Goal: Transaction & Acquisition: Book appointment/travel/reservation

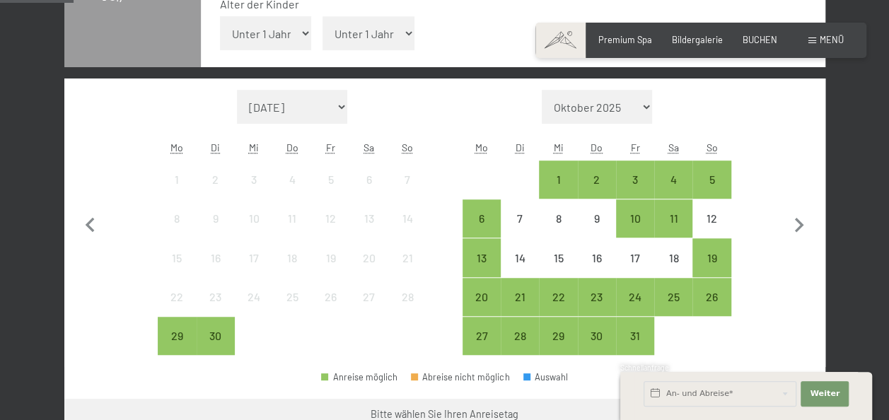
scroll to position [424, 0]
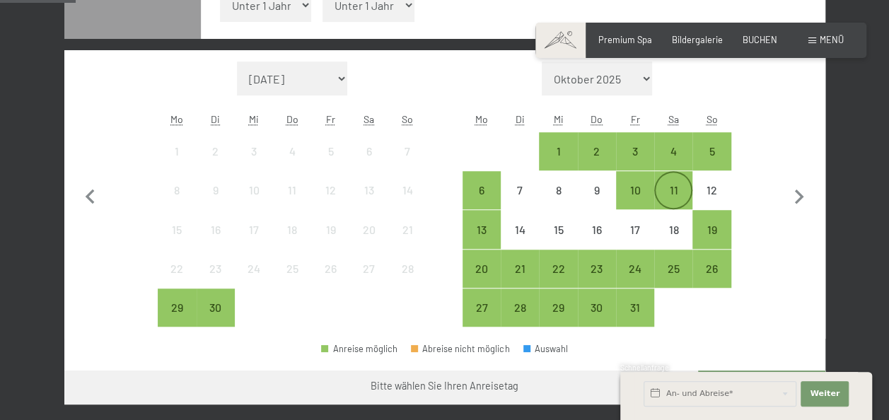
click at [676, 189] on div "11" at bounding box center [672, 201] width 35 height 35
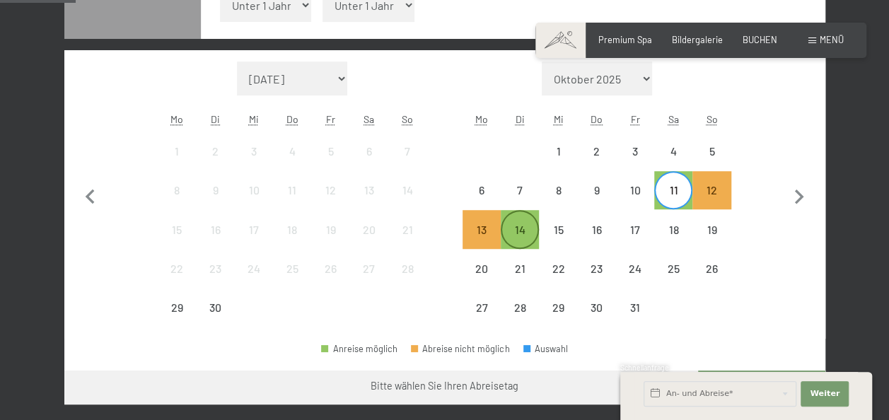
click at [519, 230] on div "14" at bounding box center [519, 241] width 35 height 35
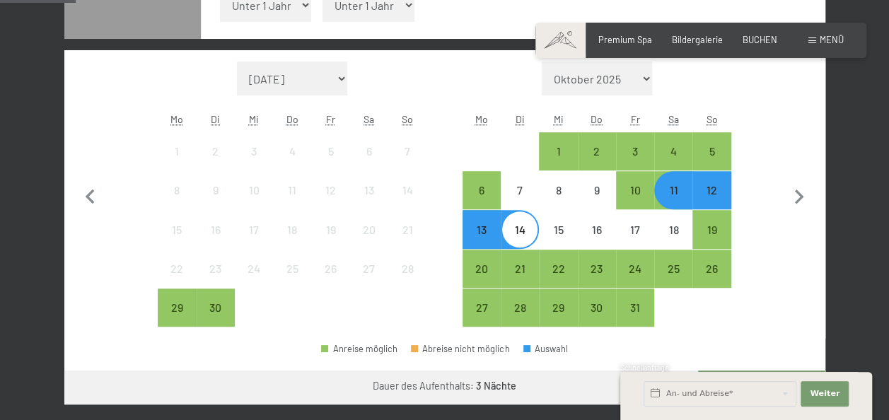
click at [519, 230] on div "14" at bounding box center [519, 241] width 35 height 35
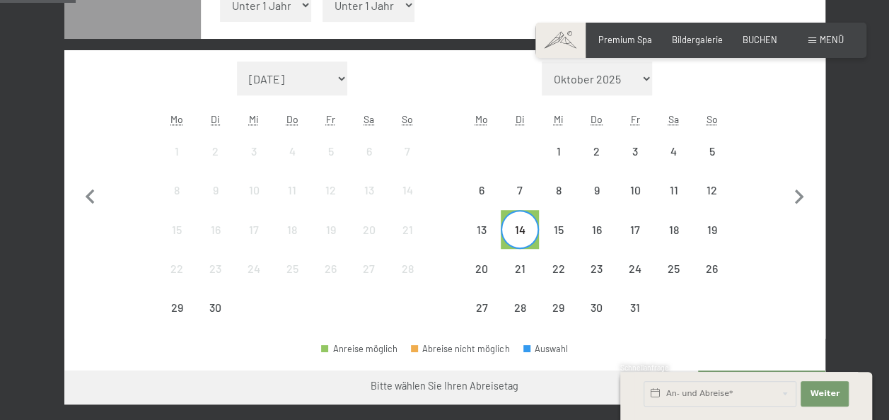
click at [525, 225] on div "14" at bounding box center [519, 241] width 35 height 35
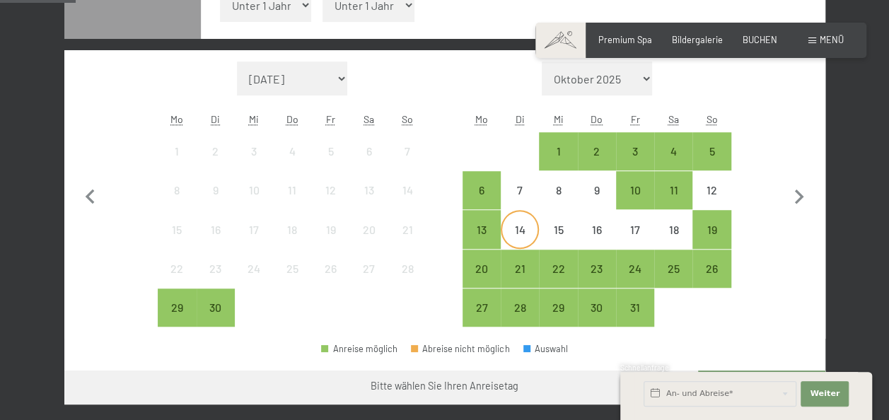
click at [522, 228] on div "14" at bounding box center [519, 241] width 35 height 35
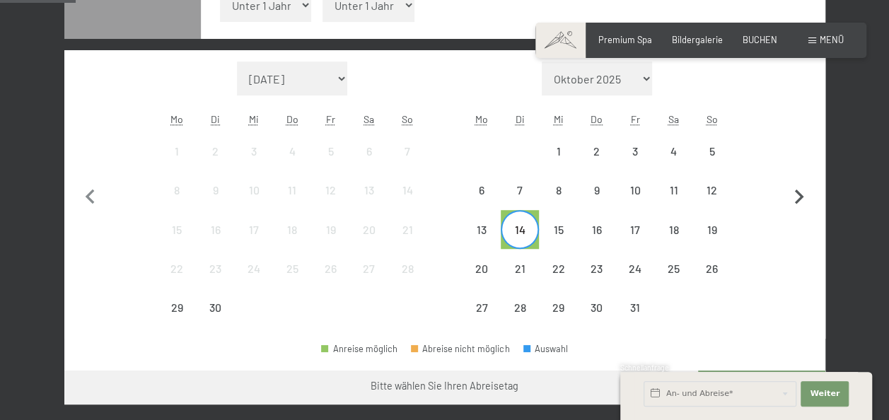
click at [793, 192] on icon "button" at bounding box center [799, 197] width 30 height 30
select select "[DATE]"
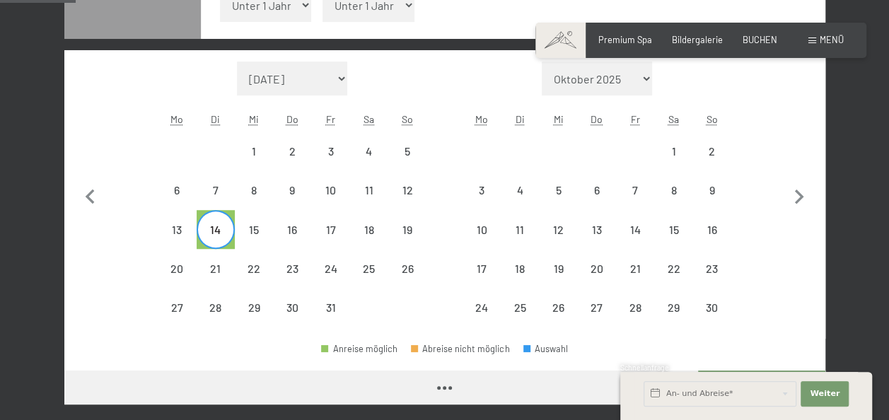
select select "[DATE]"
click at [818, 394] on span "Weiter" at bounding box center [824, 393] width 30 height 11
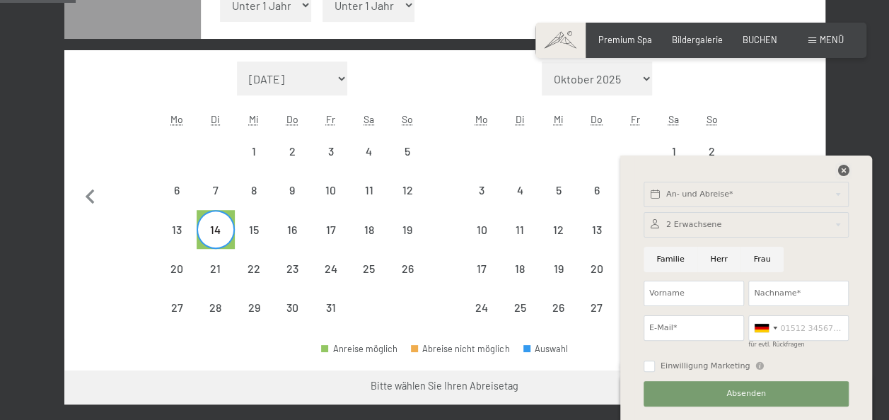
click at [840, 168] on icon at bounding box center [842, 170] width 11 height 11
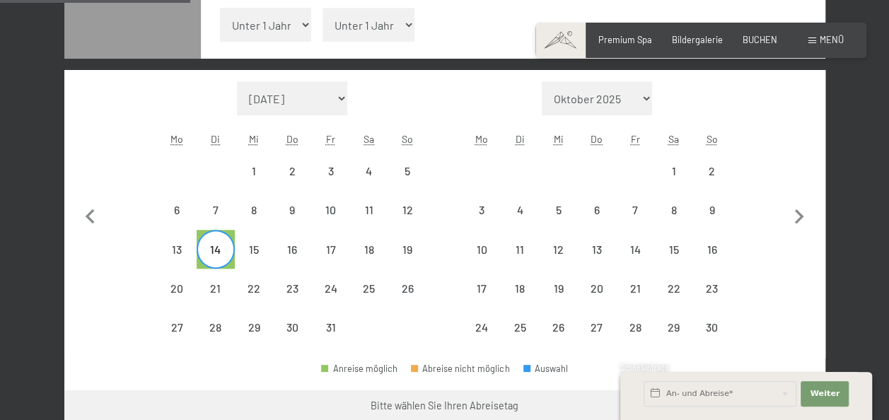
scroll to position [399, 0]
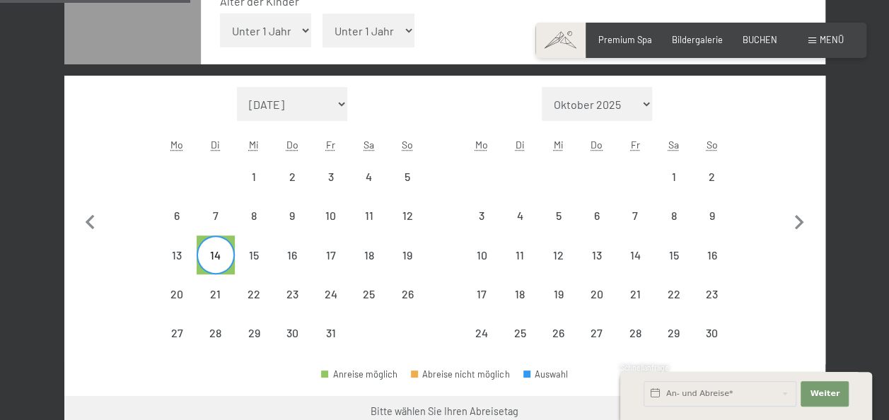
click at [368, 252] on span "Einwilligung Marketing*" at bounding box center [365, 250] width 117 height 14
click at [300, 252] on input "Einwilligung Marketing*" at bounding box center [293, 250] width 14 height 14
checkbox input "false"
click at [209, 291] on div "21" at bounding box center [215, 305] width 35 height 35
select select "[DATE]"
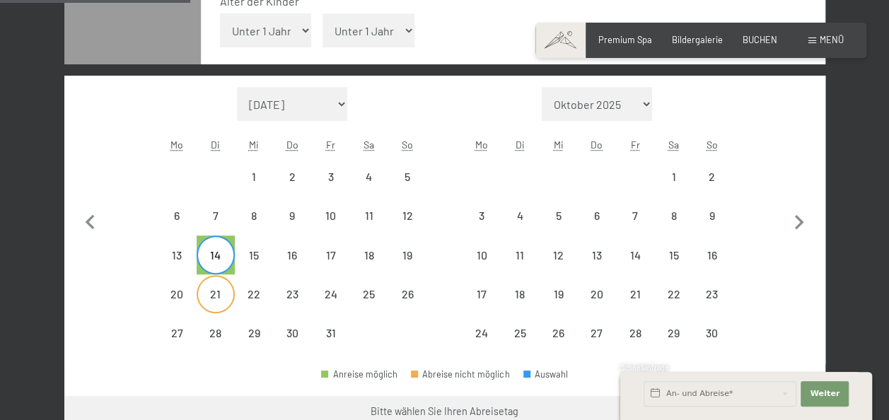
select select "[DATE]"
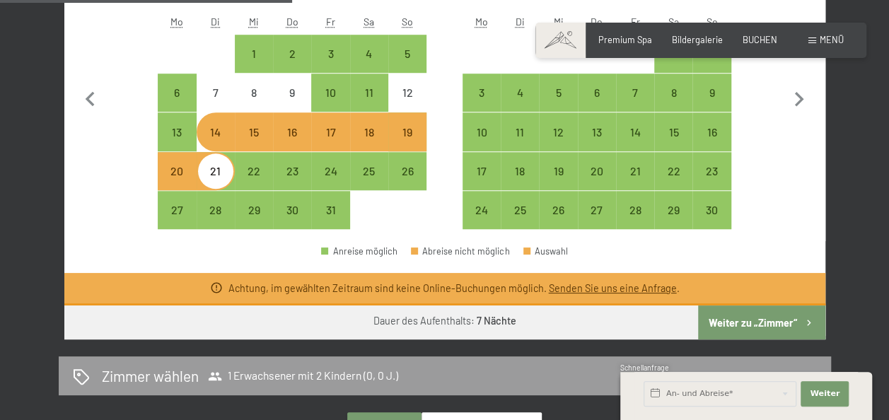
scroll to position [519, 0]
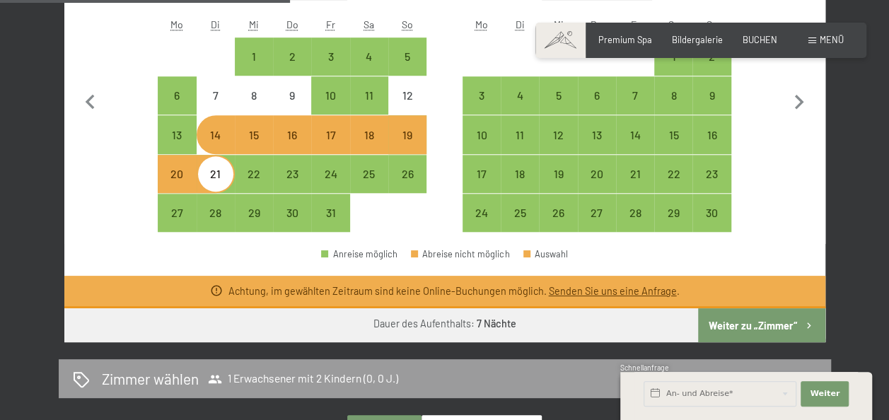
click at [223, 139] on div "14" at bounding box center [215, 146] width 35 height 35
select select "[DATE]"
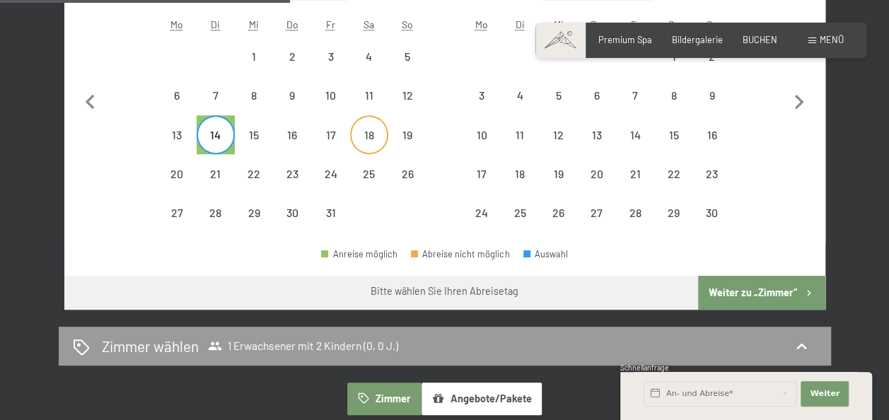
click at [380, 133] on div "18" at bounding box center [368, 146] width 35 height 35
select select "[DATE]"
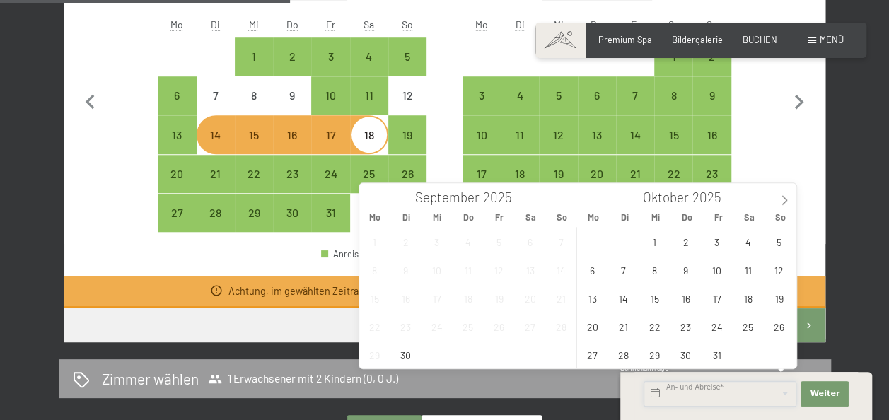
click at [755, 383] on input "text" at bounding box center [719, 393] width 153 height 25
click at [775, 270] on span "12" at bounding box center [779, 270] width 28 height 28
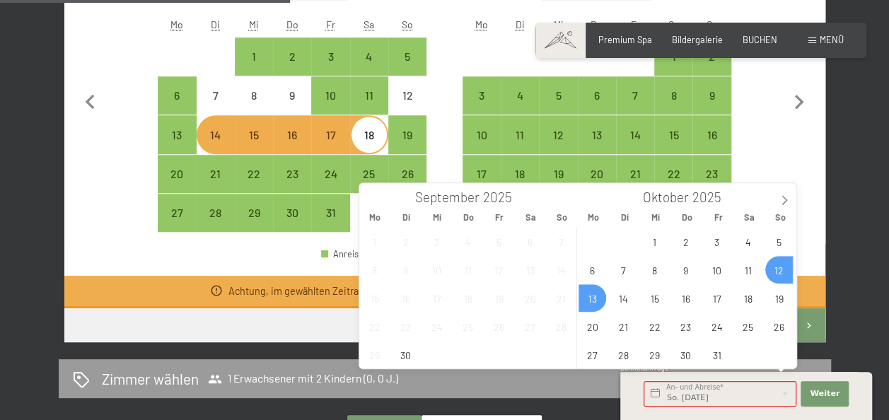
click at [597, 299] on span "13" at bounding box center [592, 298] width 28 height 28
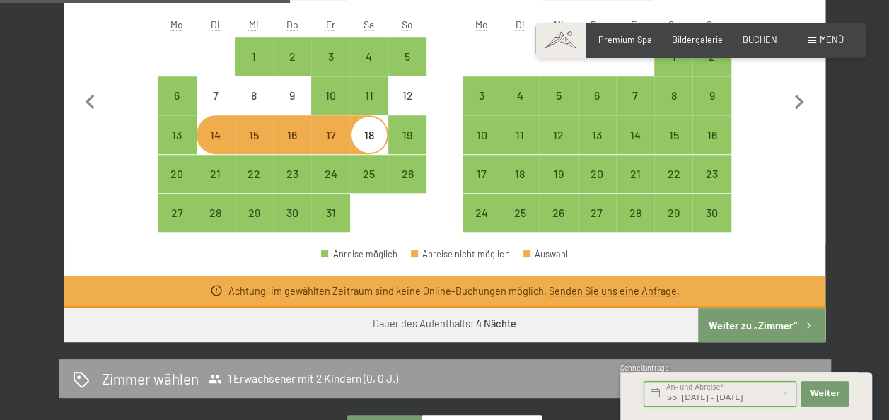
scroll to position [0, 4]
click at [735, 389] on input "So. 12.10.2025 - Mo. 13.10.2025" at bounding box center [719, 393] width 153 height 25
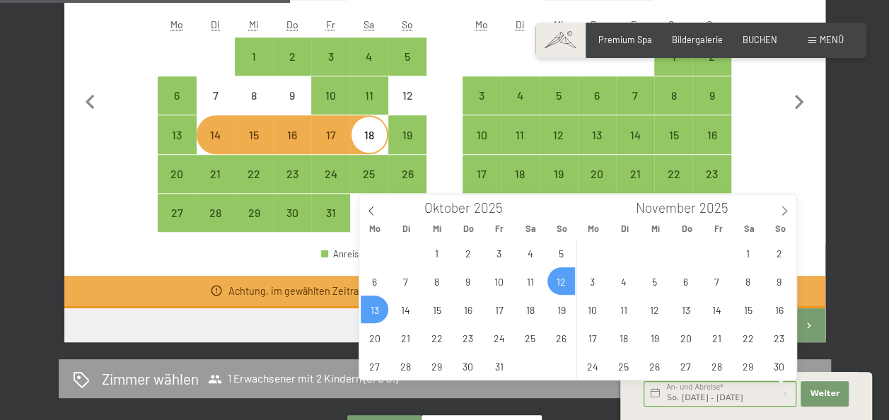
scroll to position [0, 0]
click at [375, 303] on span "13" at bounding box center [375, 309] width 28 height 28
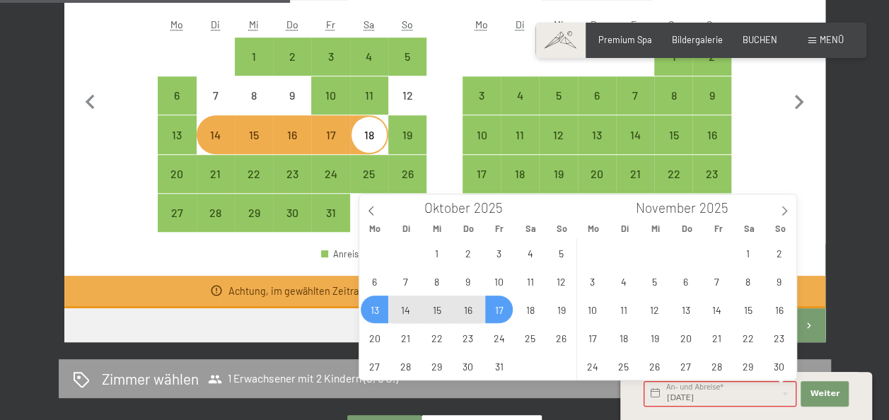
click at [509, 305] on span "17" at bounding box center [499, 309] width 28 height 28
type input "Mo. 13.10.2025 - Fr. 17.10.2025"
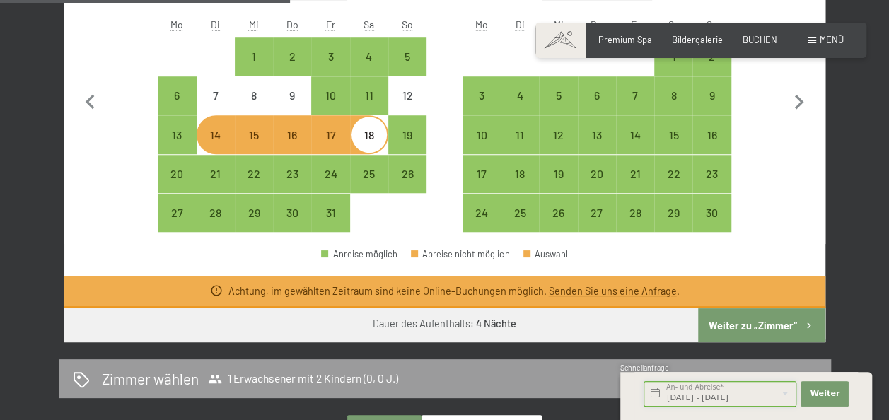
scroll to position [0, 2]
click at [823, 389] on span "Weiter" at bounding box center [824, 393] width 30 height 11
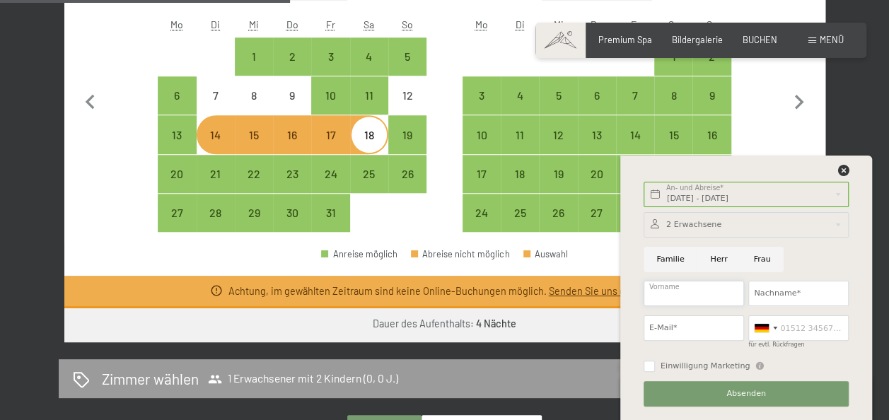
click at [674, 294] on input "Vorname" at bounding box center [693, 293] width 100 height 25
type input "Silke"
type input "Whyte"
click at [682, 324] on input "E-Mail*" at bounding box center [693, 327] width 100 height 25
type input "sc2908@aol.com"
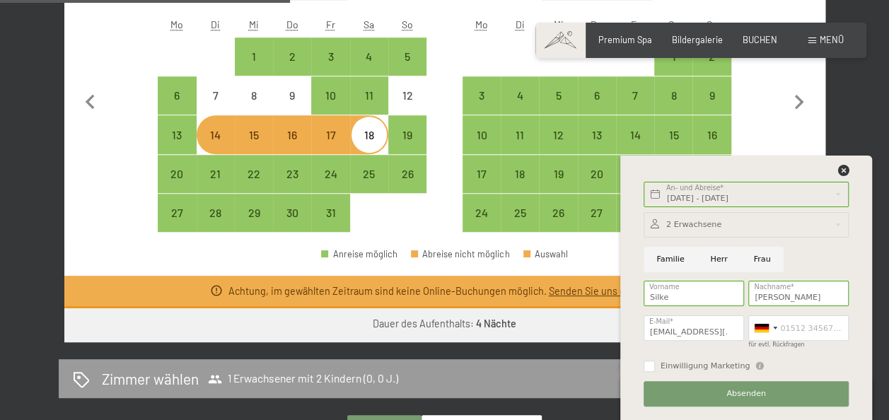
click at [688, 221] on div at bounding box center [745, 224] width 205 height 25
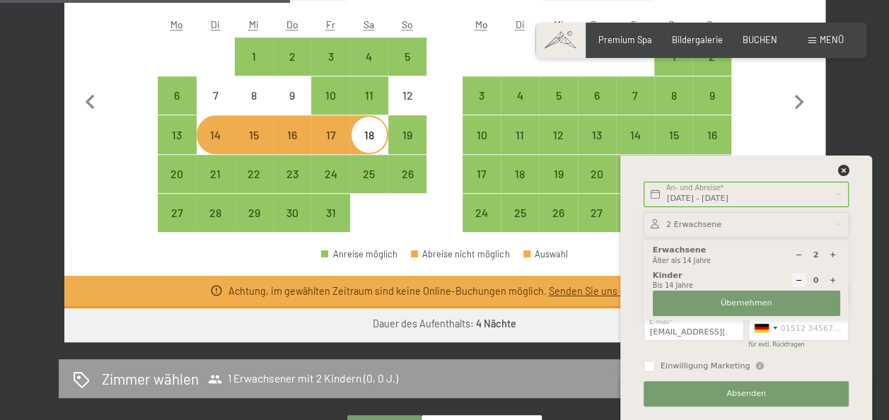
click at [797, 252] on icon at bounding box center [799, 255] width 8 height 8
type input "1"
click at [834, 279] on icon at bounding box center [832, 280] width 8 height 8
type input "1"
select select
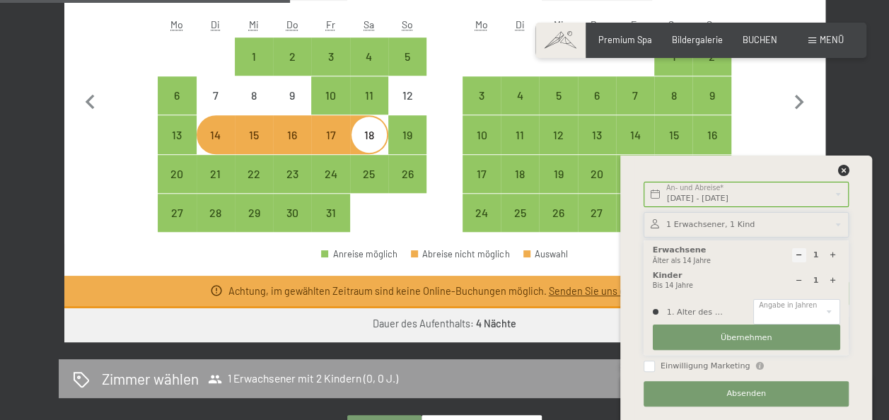
click at [834, 279] on icon at bounding box center [832, 280] width 8 height 8
type input "2"
select select
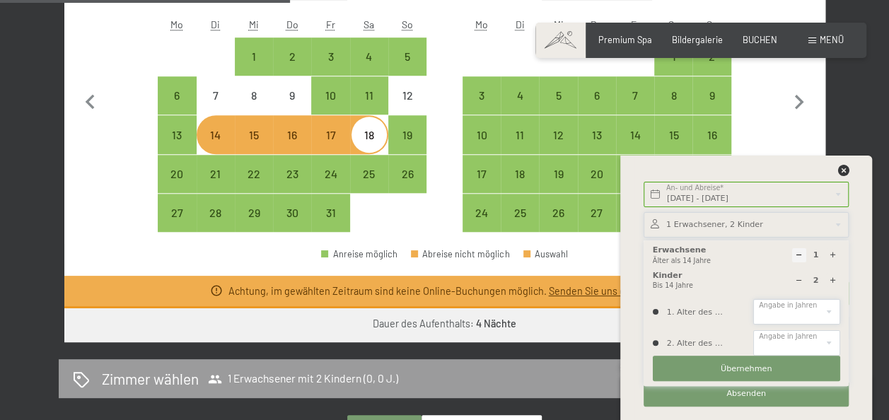
click at [790, 308] on select "0 1 2 3 4 5 6 7 8 9 10 11 12 13 14" at bounding box center [796, 311] width 86 height 25
select select "6"
click at [753, 299] on select "0 1 2 3 4 5 6 7 8 9 10 11 12 13 14" at bounding box center [796, 311] width 86 height 25
click at [773, 341] on select "0 1 2 3 4 5 6 7 8 9 10 11 12 13 14" at bounding box center [796, 342] width 86 height 25
select select "9"
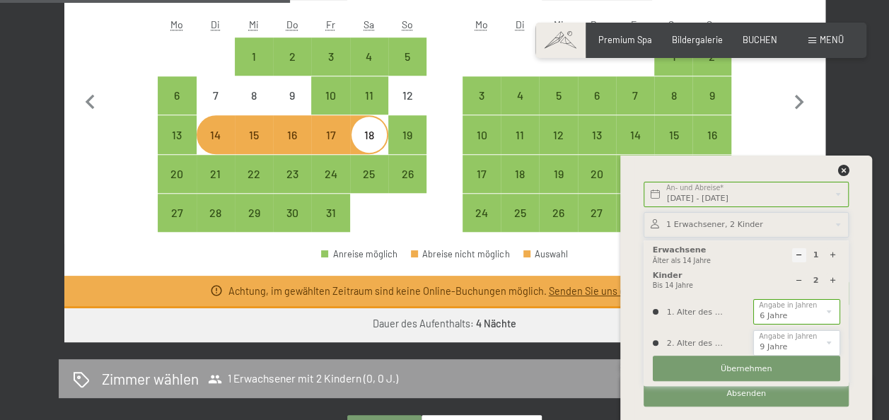
click at [753, 330] on select "0 1 2 3 4 5 6 7 8 9 10 11 12 13 14" at bounding box center [796, 342] width 86 height 25
click at [752, 367] on span "Übernehmen" at bounding box center [746, 368] width 52 height 11
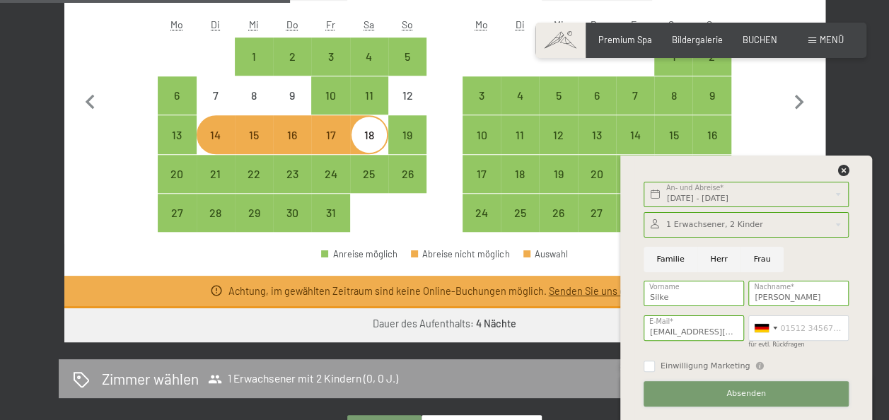
click at [749, 392] on span "Absenden" at bounding box center [746, 393] width 40 height 11
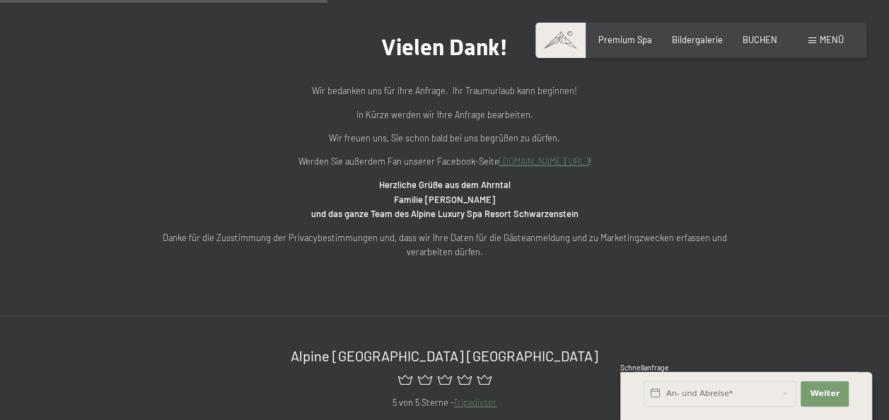
scroll to position [481, 0]
click at [756, 40] on span "BUCHEN" at bounding box center [759, 37] width 35 height 11
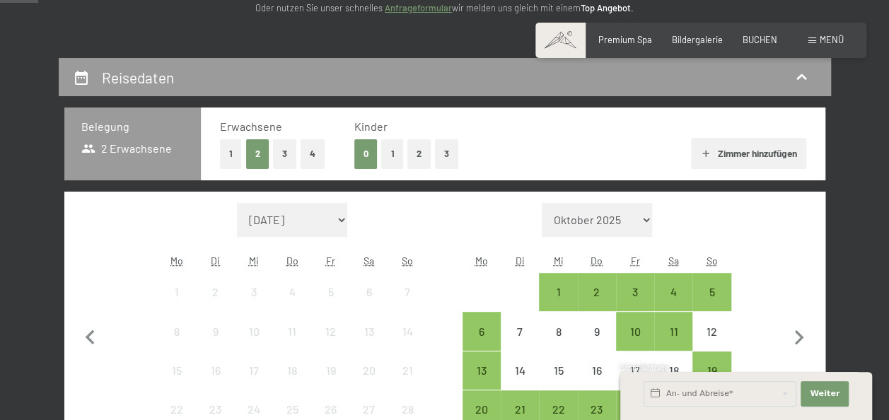
click at [232, 153] on button "1" at bounding box center [231, 153] width 22 height 29
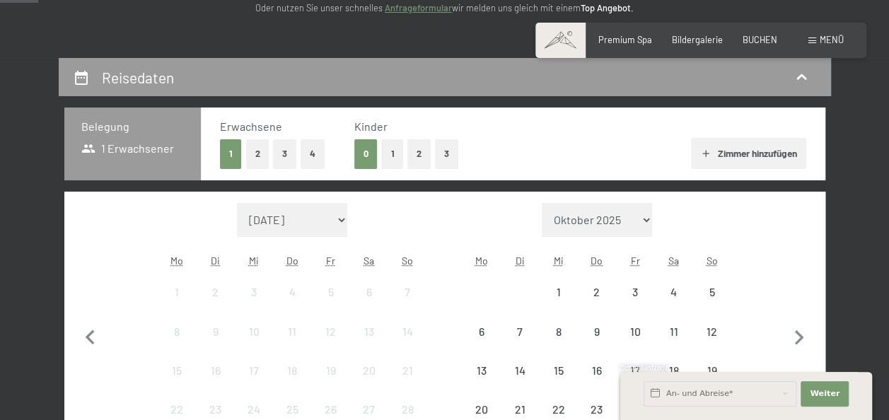
click at [389, 150] on button "1" at bounding box center [392, 153] width 22 height 29
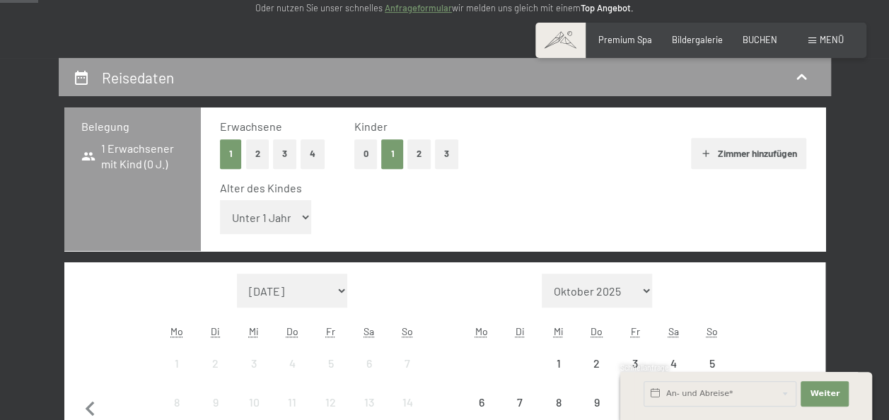
click at [738, 151] on button "Zimmer hinzufügen" at bounding box center [748, 153] width 115 height 31
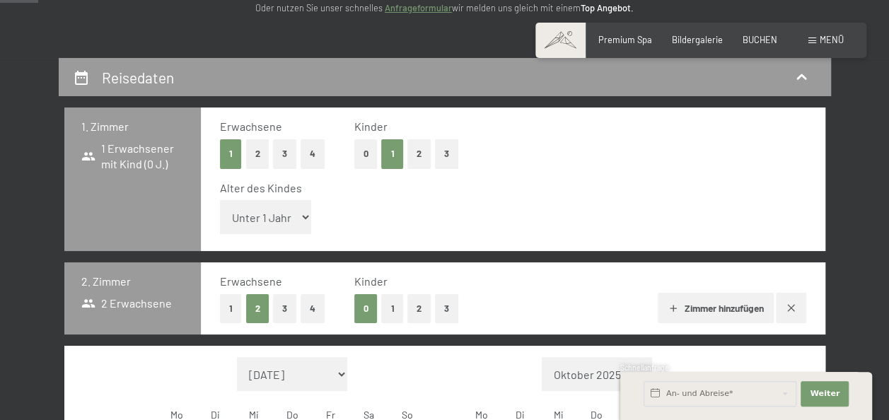
click at [275, 223] on select "Unter 1 Jahr 1 Jahr 2 Jahre 3 Jahre 4 Jahre 5 Jahre 6 Jahre 7 Jahre 8 Jahre 9 J…" at bounding box center [266, 217] width 92 height 34
select select "6"
click at [220, 200] on select "Unter 1 Jahr 1 Jahr 2 Jahre 3 Jahre 4 Jahre 5 Jahre 6 Jahre 7 Jahre 8 Jahre 9 J…" at bounding box center [266, 217] width 92 height 34
click at [229, 305] on button "1" at bounding box center [231, 308] width 22 height 29
click at [388, 307] on button "1" at bounding box center [392, 308] width 22 height 29
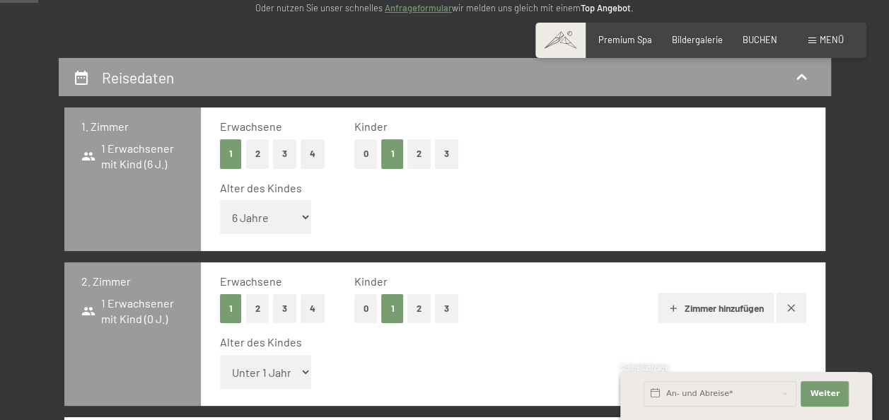
click at [266, 368] on select "Unter 1 Jahr 1 Jahr 2 Jahre 3 Jahre 4 Jahre 5 Jahre 6 Jahre 7 Jahre 8 Jahre 9 J…" at bounding box center [266, 372] width 92 height 34
select select "9"
click at [220, 355] on select "Unter 1 Jahr 1 Jahr 2 Jahre 3 Jahre 4 Jahre 5 Jahre 6 Jahre 7 Jahre 8 Jahre 9 J…" at bounding box center [266, 372] width 92 height 34
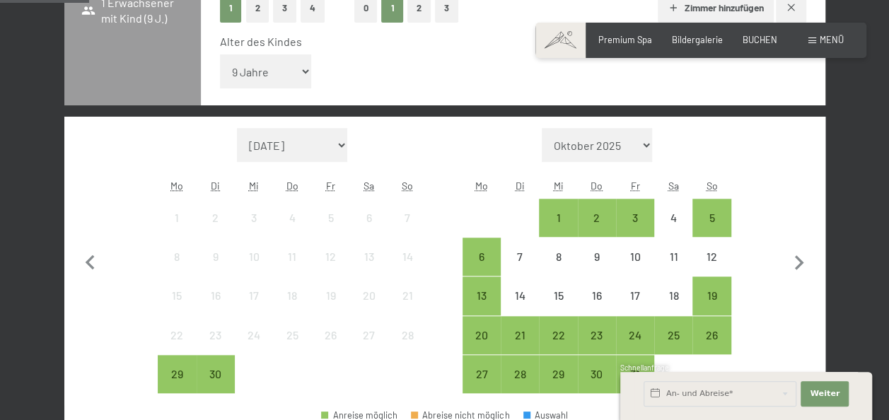
scroll to position [519, 0]
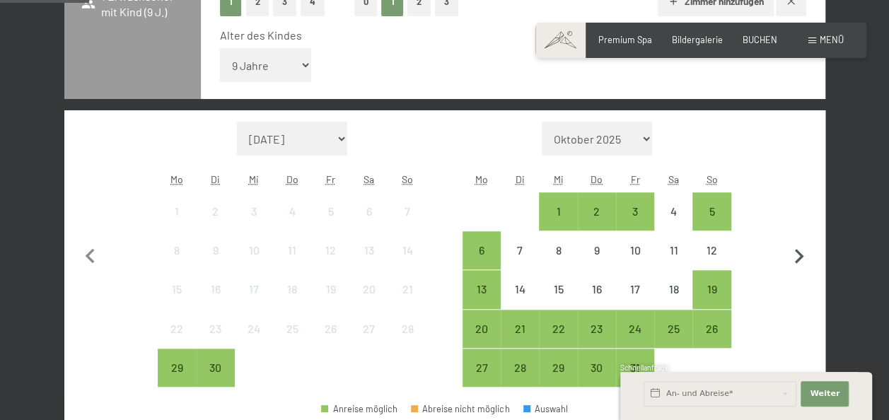
click at [797, 254] on icon "button" at bounding box center [799, 257] width 30 height 30
select select "[DATE]"
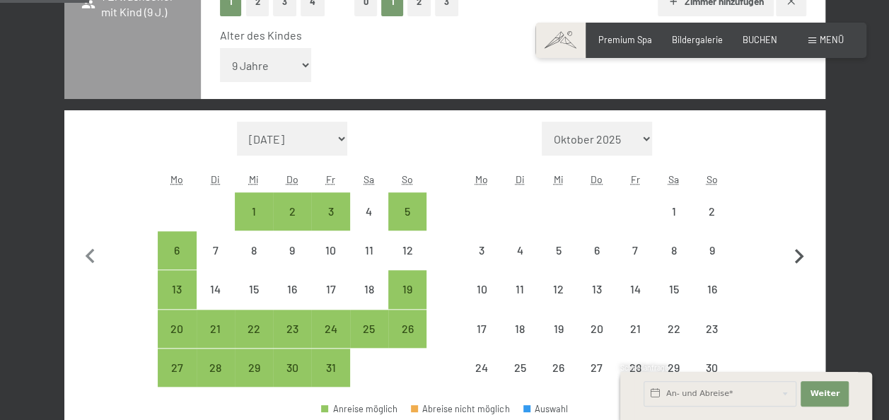
click at [797, 254] on icon "button" at bounding box center [799, 257] width 30 height 30
select select "[DATE]"
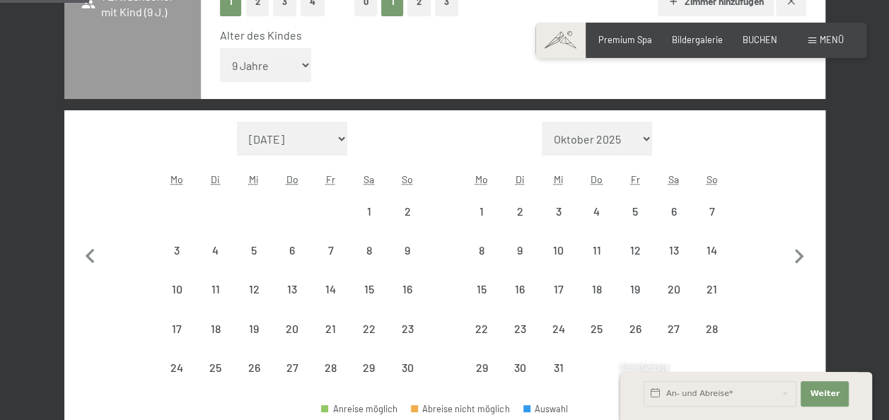
select select "[DATE]"
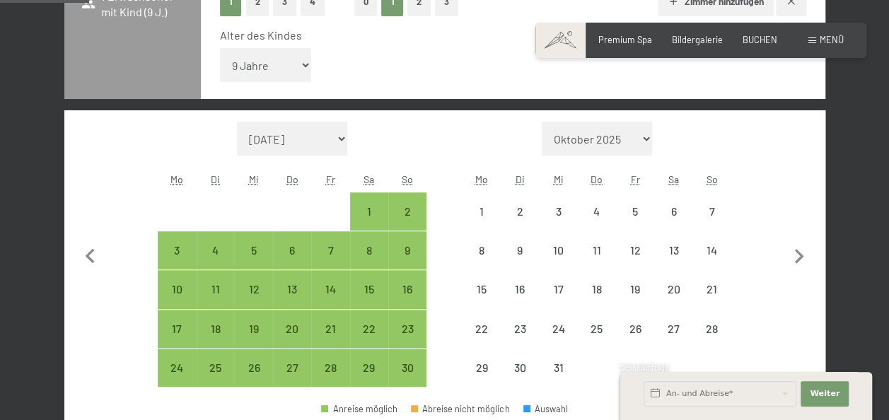
select select "[DATE]"
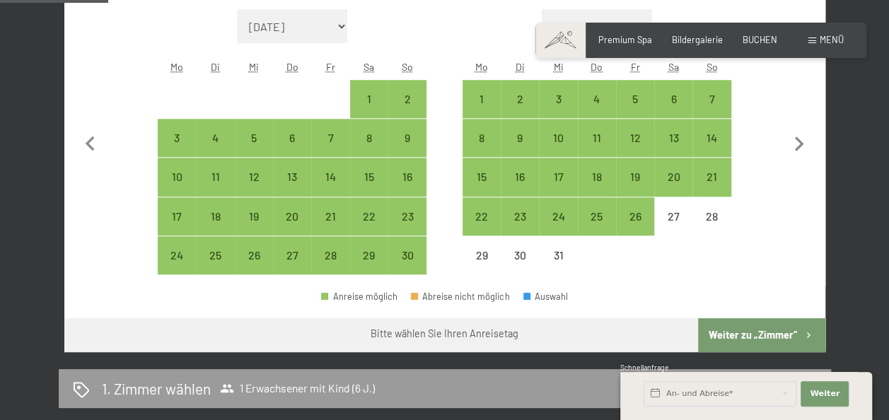
scroll to position [632, 0]
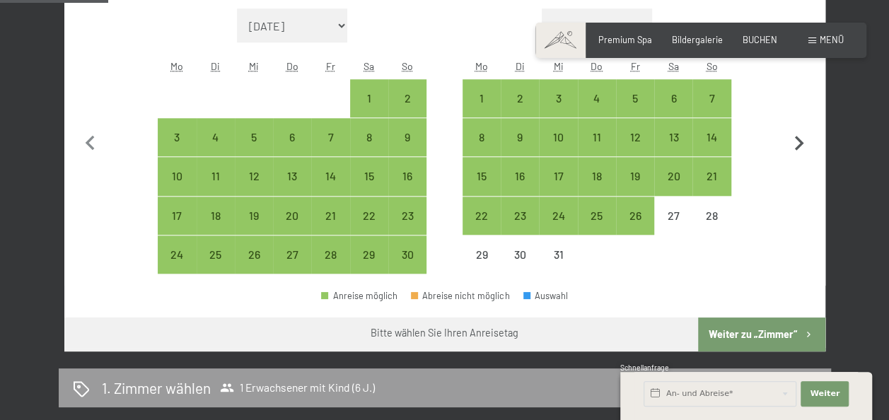
click at [791, 143] on icon "button" at bounding box center [799, 144] width 30 height 30
select select "[DATE]"
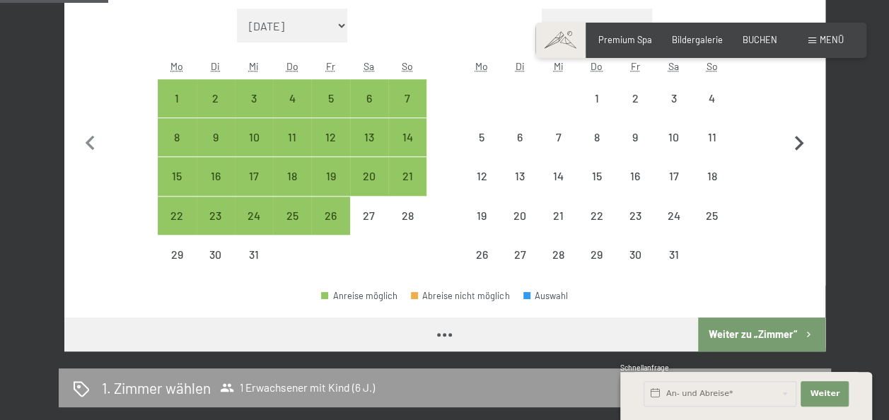
select select "[DATE]"
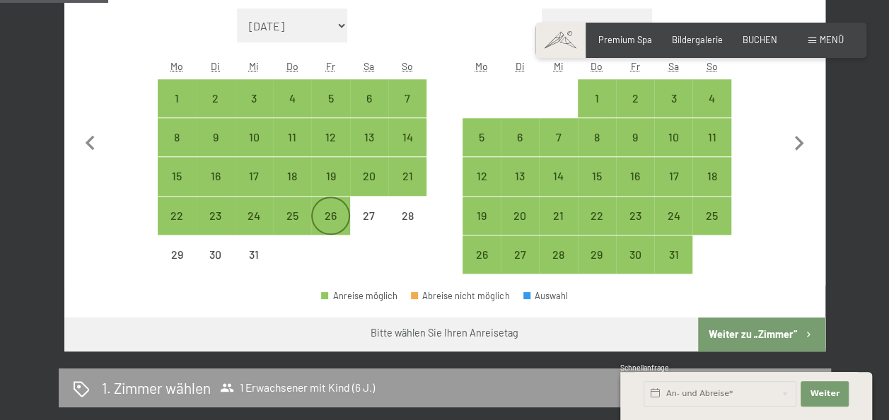
click at [336, 211] on div "26" at bounding box center [329, 227] width 35 height 35
select select "[DATE]"
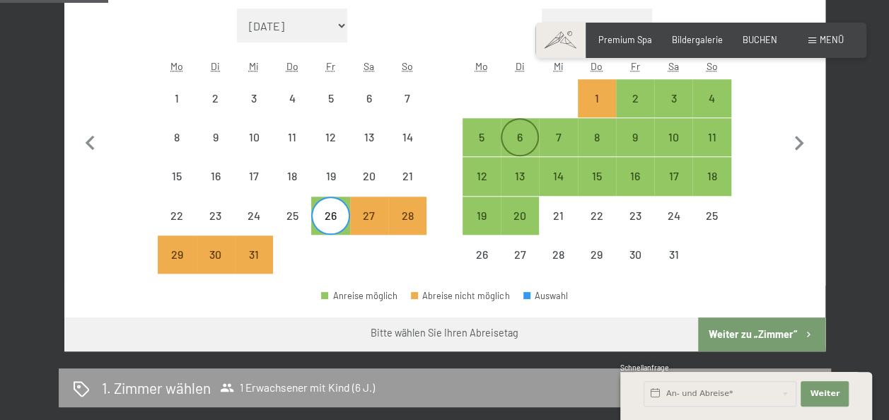
click at [520, 132] on div "6" at bounding box center [519, 148] width 35 height 35
select select "[DATE]"
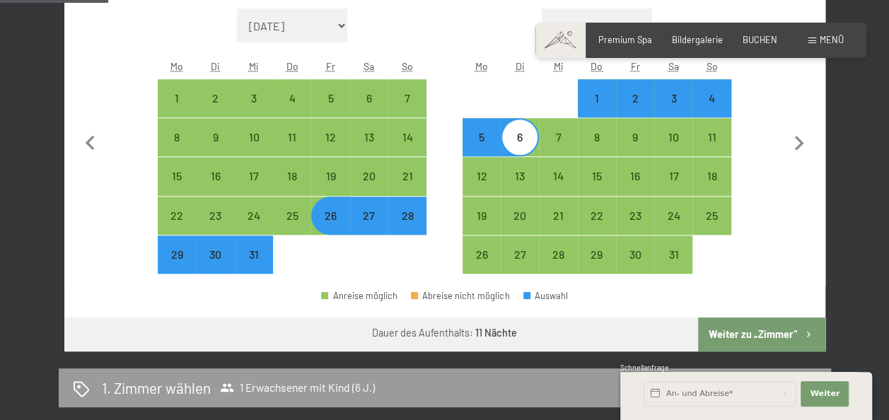
click at [739, 336] on button "Weiter zu „Zimmer“" at bounding box center [761, 334] width 127 height 34
select select "[DATE]"
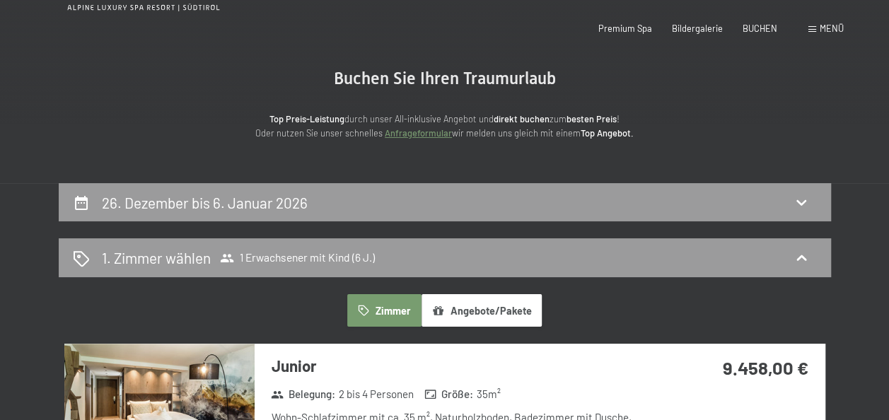
scroll to position [0, 0]
